Goal: Information Seeking & Learning: Learn about a topic

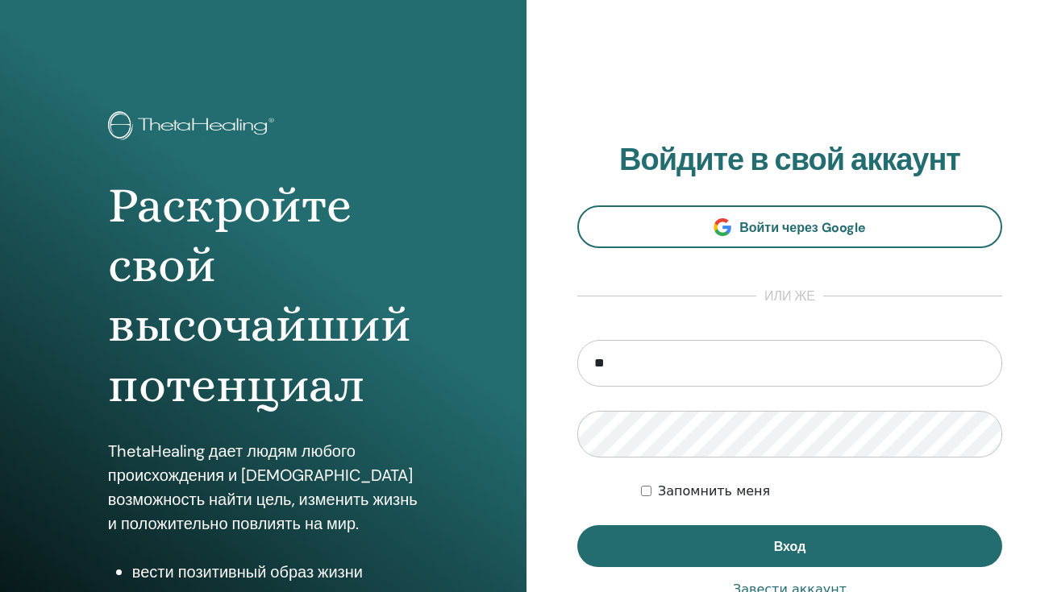
type input "*"
type input "**********"
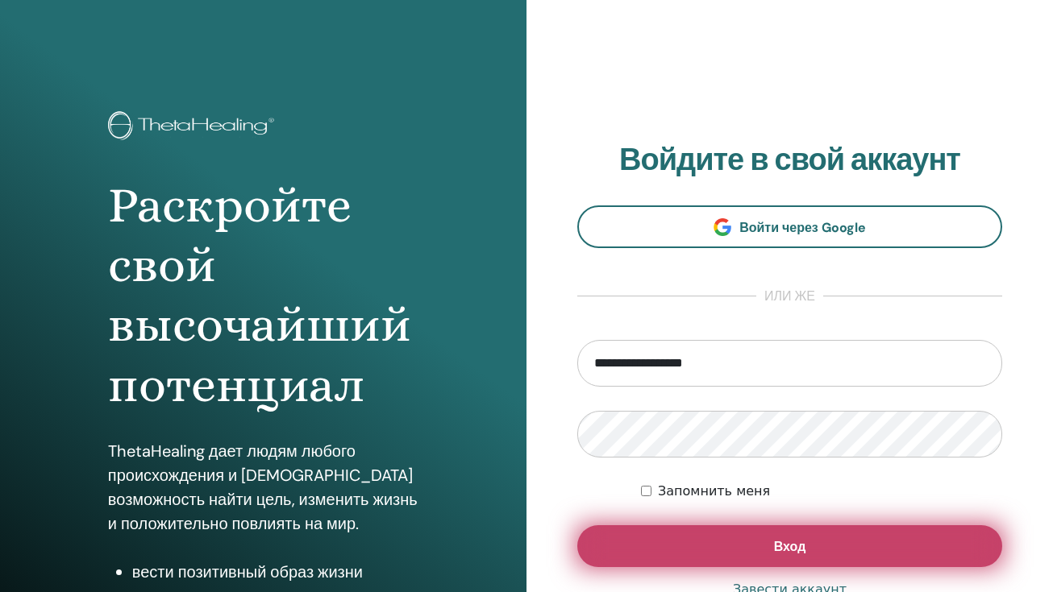
click at [796, 546] on span "Вход" at bounding box center [790, 546] width 32 height 17
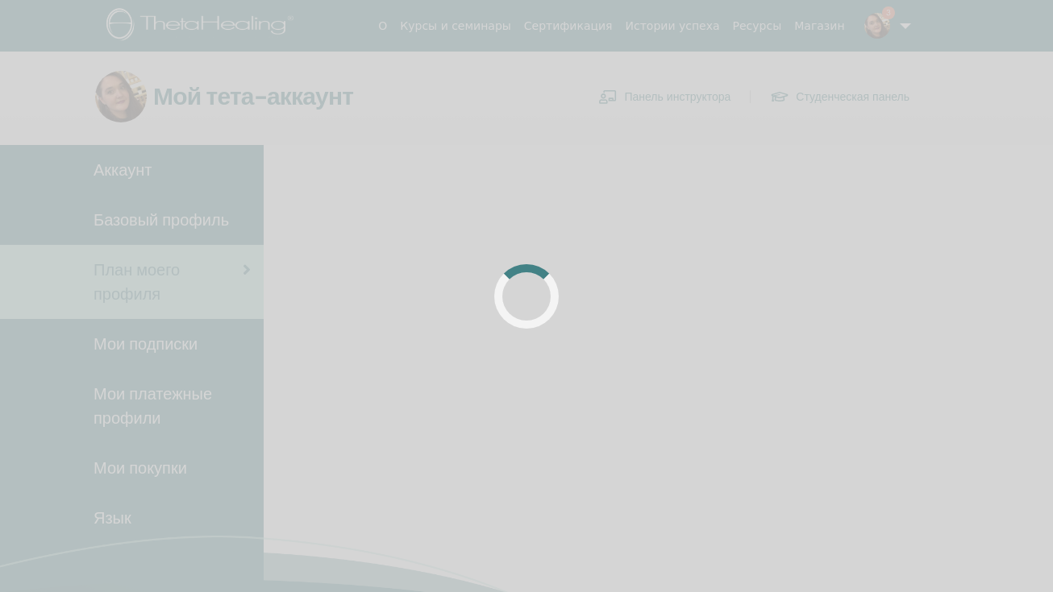
click at [887, 31] on body "О Курсы и семинары Сертификация Истории успеха Ресурсы [GEOGRAPHIC_DATA] 3 EG […" at bounding box center [526, 296] width 1053 height 592
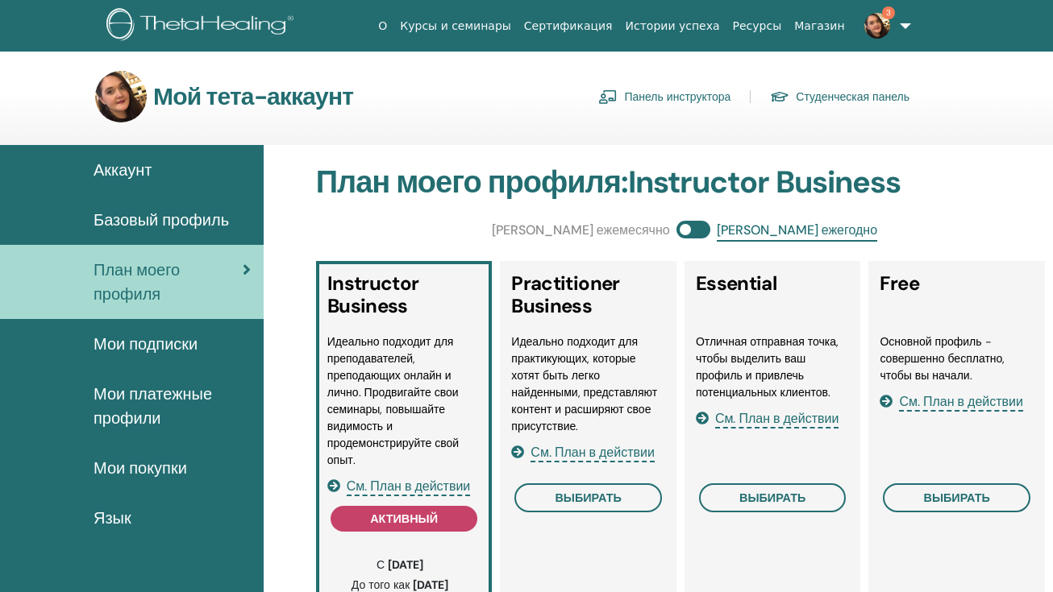
click at [891, 19] on span "3" at bounding box center [876, 25] width 39 height 13
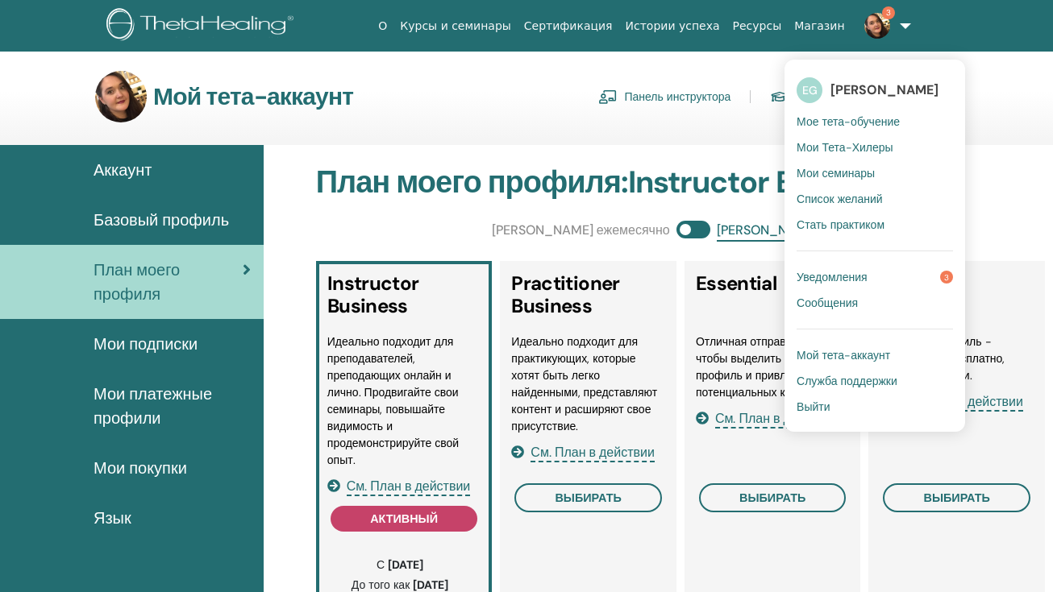
click at [833, 278] on span "Уведомления" at bounding box center [831, 277] width 71 height 15
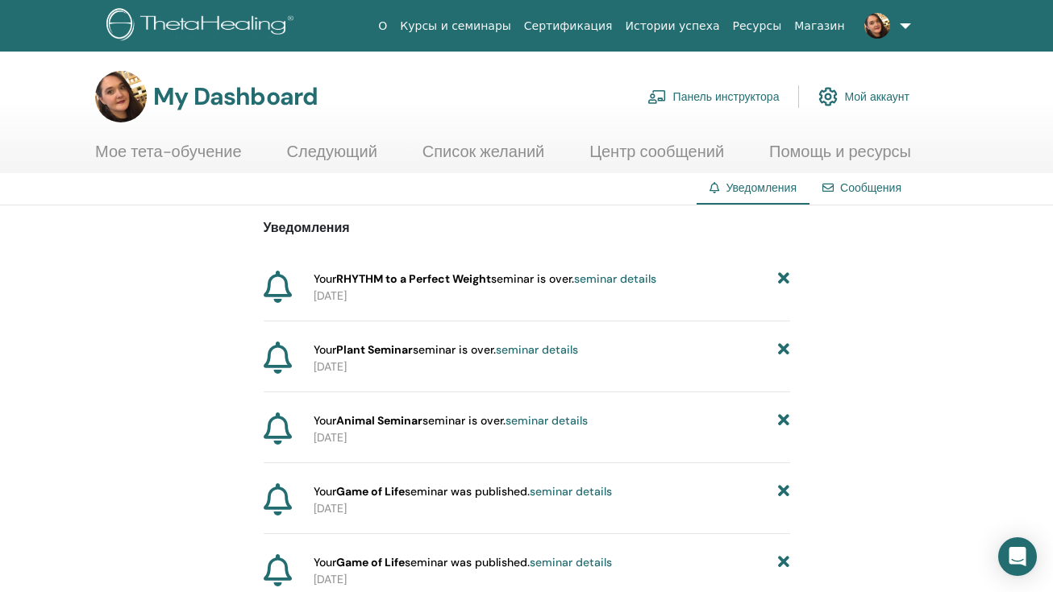
click at [858, 98] on link "Мой аккаунт" at bounding box center [863, 96] width 91 height 35
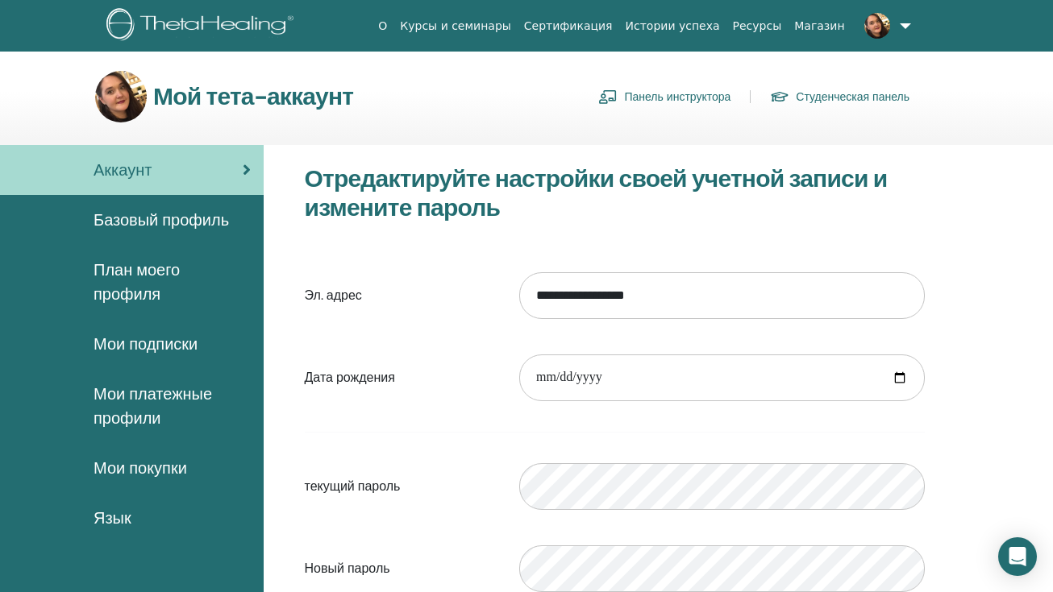
click at [816, 105] on link "Студенческая панель" at bounding box center [839, 97] width 139 height 26
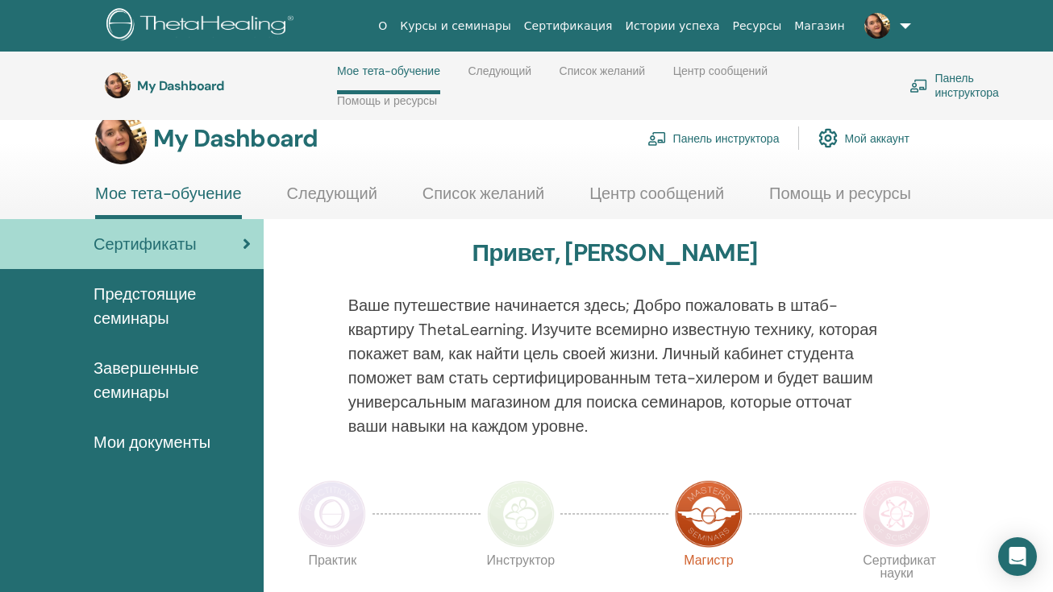
scroll to position [8, 0]
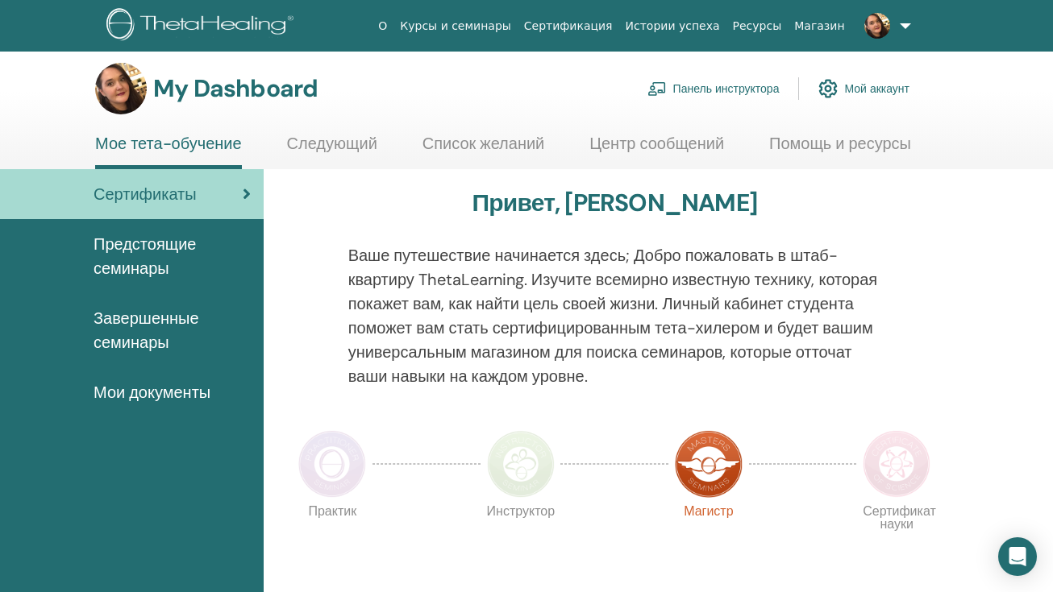
click at [140, 317] on span "Завершенные семинары" at bounding box center [171, 330] width 157 height 48
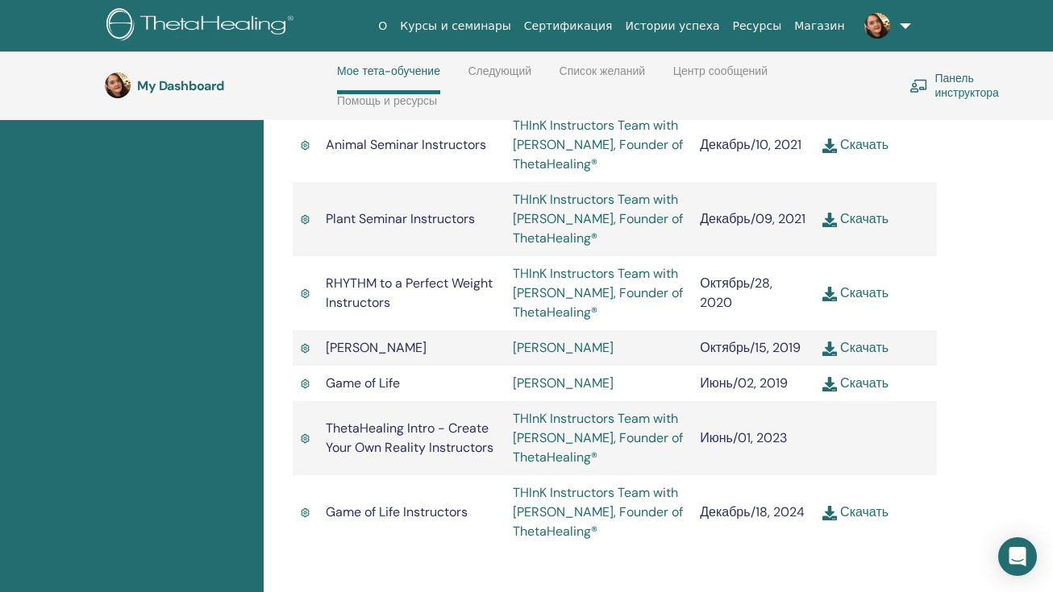
scroll to position [2276, 0]
